Goal: Transaction & Acquisition: Book appointment/travel/reservation

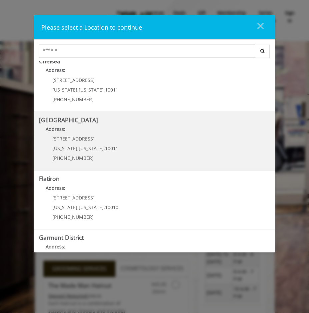
scroll to position [75, 0]
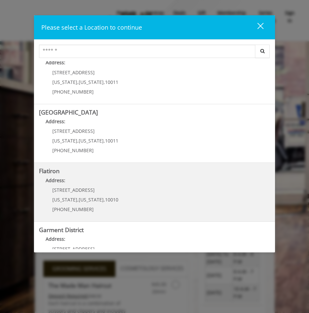
click at [138, 194] on "Flatiron Address: [STREET_ADDRESS][US_STATE][US_STATE] (917) 475-1765" at bounding box center [154, 192] width 231 height 49
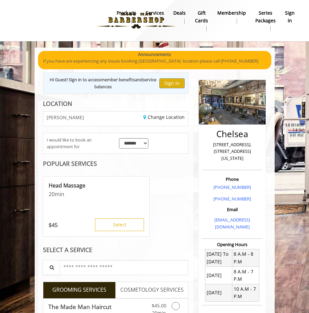
scroll to position [24, 0]
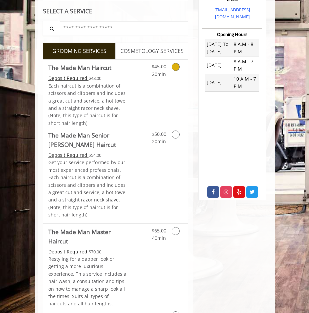
scroll to position [154, 0]
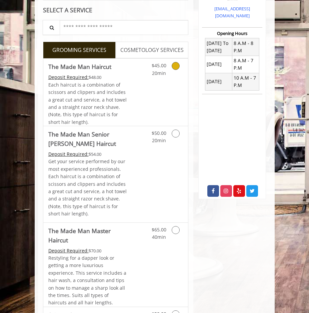
click at [175, 65] on icon "Grooming services" at bounding box center [176, 66] width 8 height 8
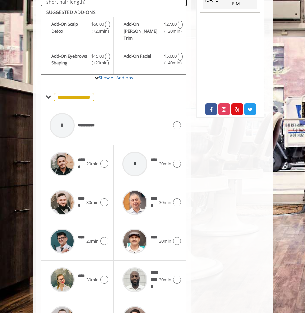
scroll to position [241, 0]
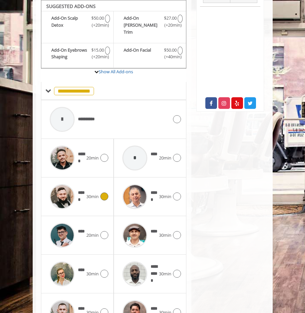
click at [93, 193] on span "30min" at bounding box center [92, 196] width 12 height 7
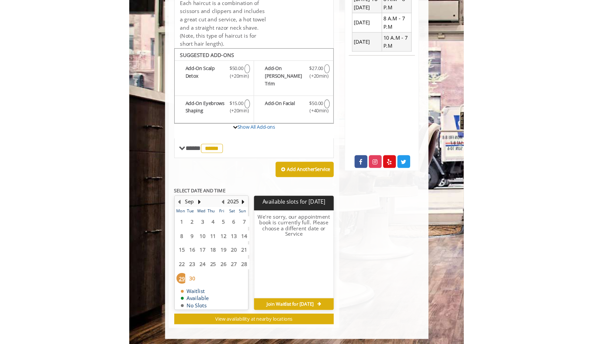
scroll to position [115, 0]
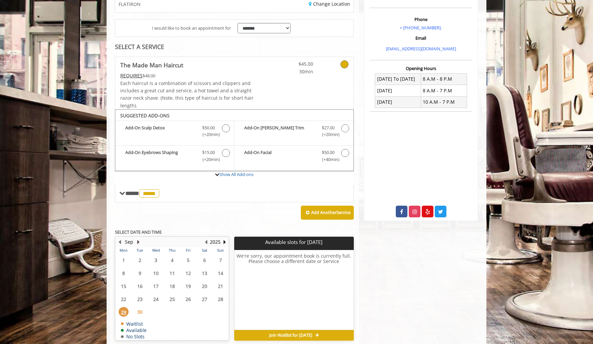
click at [138, 239] on button "Next Month" at bounding box center [138, 241] width 5 height 7
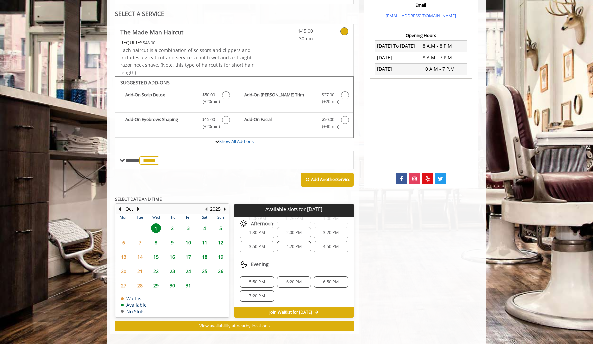
scroll to position [154, 0]
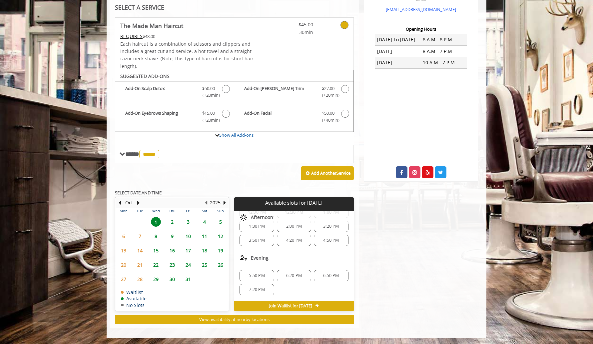
click at [287, 276] on span "6:20 PM" at bounding box center [294, 275] width 16 height 5
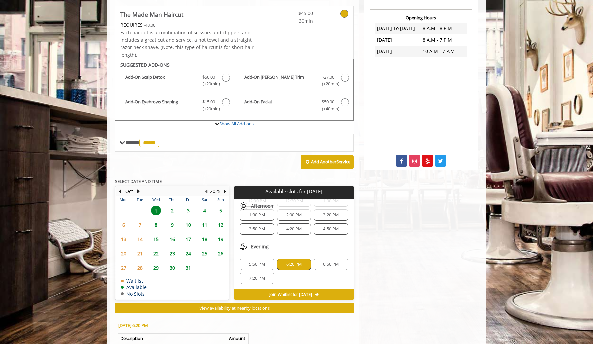
scroll to position [275, 0]
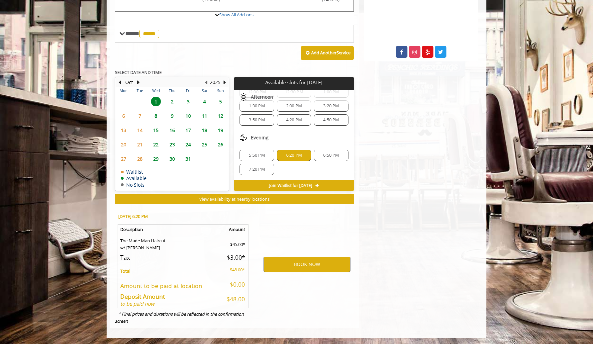
click at [294, 150] on div "6:20 PM" at bounding box center [294, 155] width 34 height 11
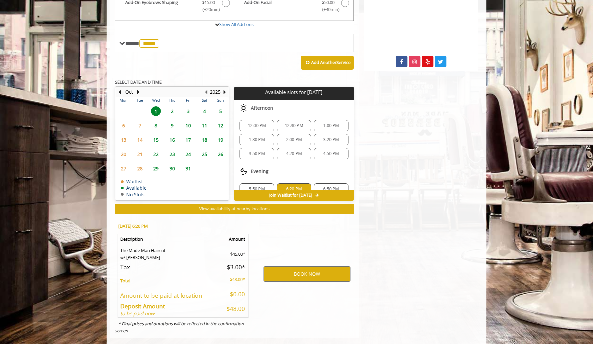
scroll to position [86, 0]
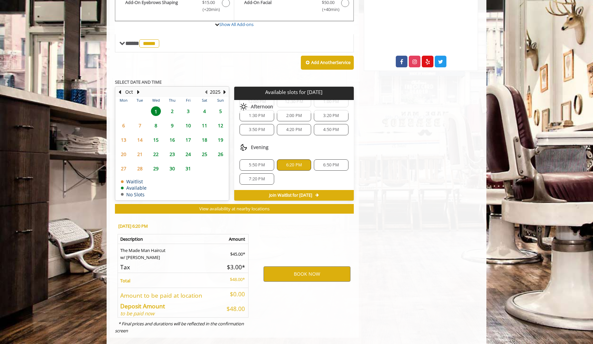
click at [268, 161] on div "5:50 PM" at bounding box center [257, 164] width 34 height 11
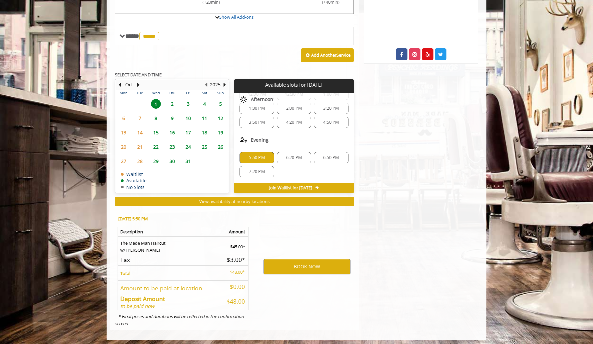
scroll to position [275, 0]
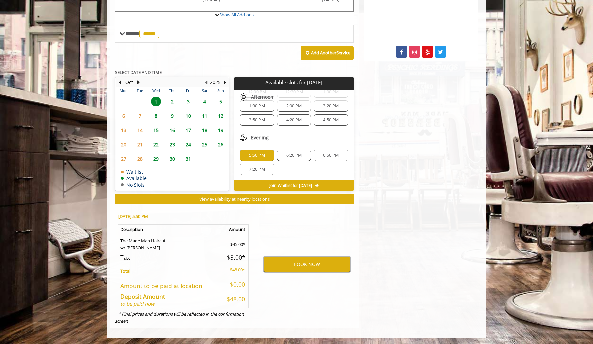
click at [309, 266] on button "BOOK NOW" at bounding box center [307, 264] width 87 height 15
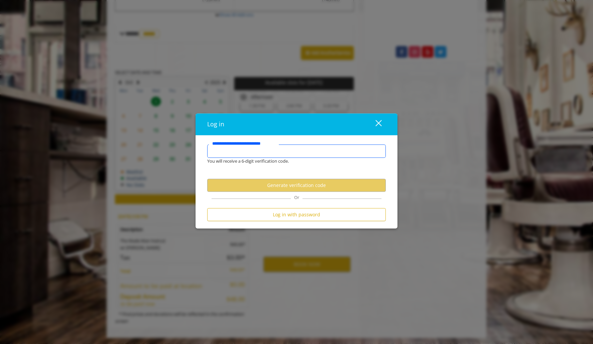
click at [286, 155] on input "**********" at bounding box center [296, 151] width 179 height 13
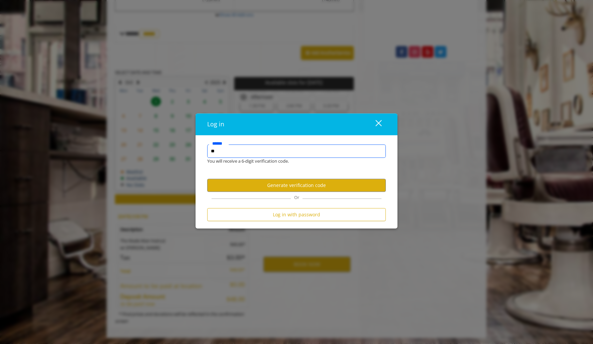
type input "*"
type input "**********"
click at [293, 187] on button "Generate verification code" at bounding box center [296, 185] width 179 height 13
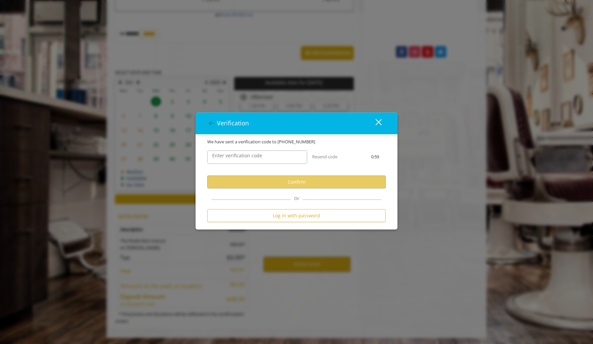
scroll to position [0, 0]
click at [264, 157] on input "Enter verification code" at bounding box center [257, 157] width 100 height 13
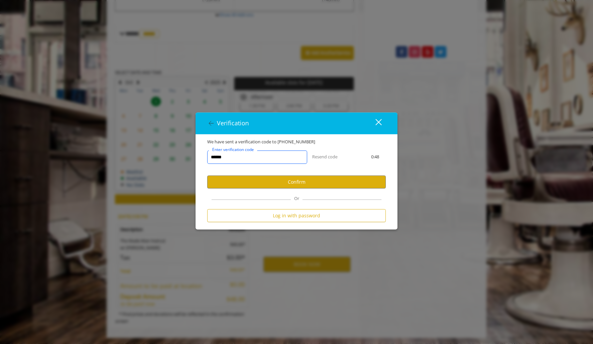
type input "******"
click at [296, 192] on user-otp-account-verification "We have sent a verification code to +1 9179135042 ****** Enter verification cod…" at bounding box center [296, 182] width 179 height 87
click at [296, 186] on button "Confirm" at bounding box center [296, 182] width 179 height 13
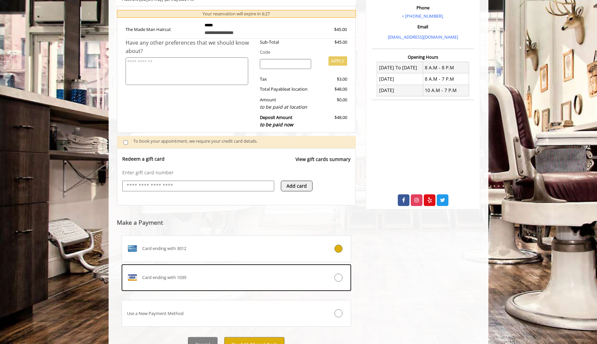
scroll to position [128, 0]
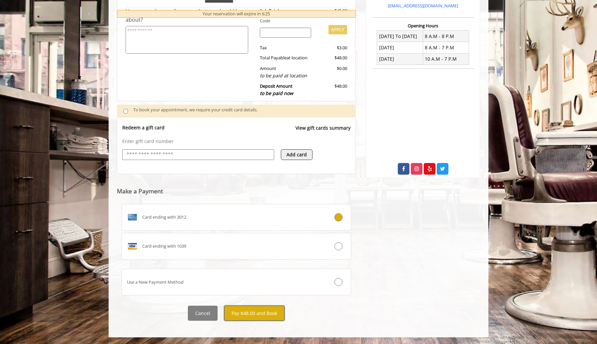
click at [253, 313] on button "Pay $48.00 and Book" at bounding box center [254, 313] width 60 height 15
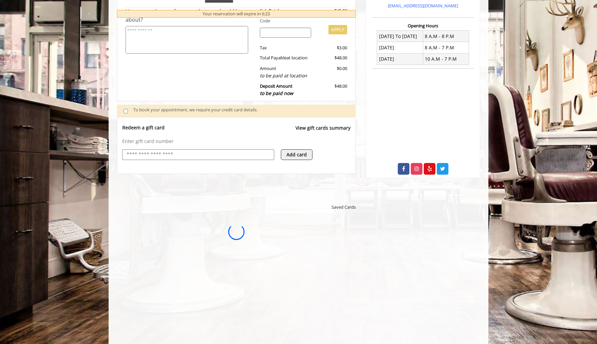
scroll to position [0, 0]
